Goal: Task Accomplishment & Management: Use online tool/utility

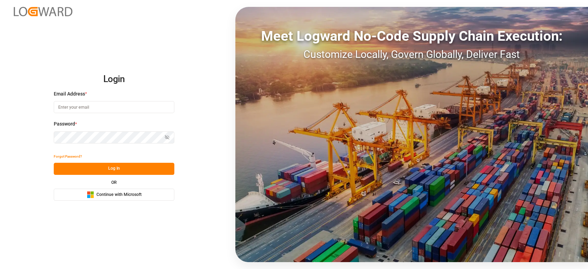
click at [122, 199] on button "Microsoft Logo Continue with Microsoft" at bounding box center [114, 195] width 121 height 12
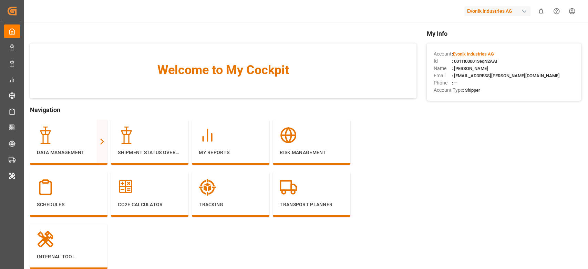
click at [512, 12] on div "Evonik Industries AG" at bounding box center [498, 11] width 66 height 10
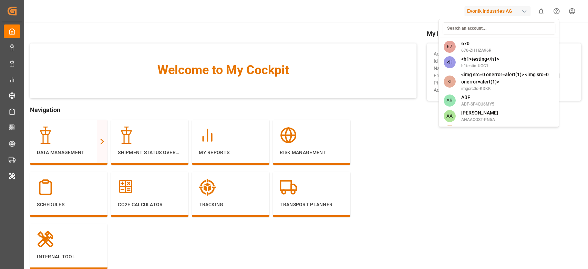
click at [487, 34] on div at bounding box center [499, 29] width 118 height 16
click at [487, 26] on input at bounding box center [499, 28] width 113 height 12
click at [485, 23] on input at bounding box center [499, 28] width 113 height 12
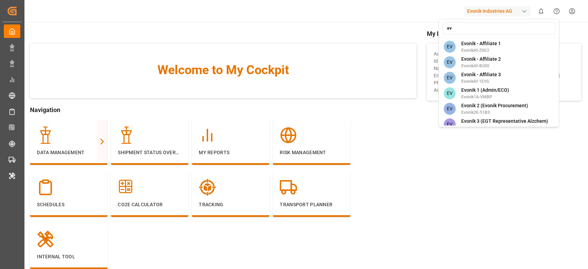
type input "e"
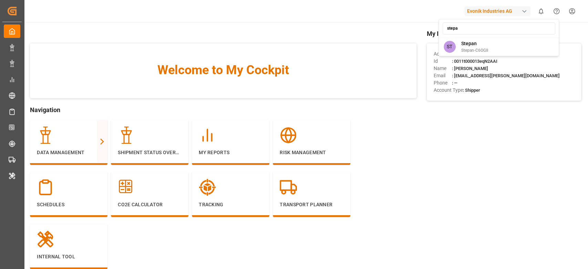
type input "stepa"
click at [487, 44] on span "Stepan" at bounding box center [474, 43] width 27 height 7
